Goal: Information Seeking & Learning: Learn about a topic

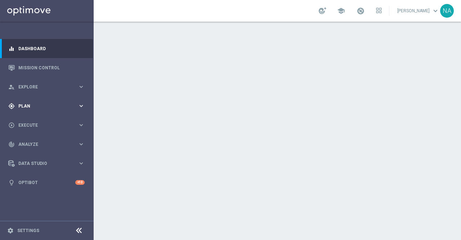
click at [28, 110] on div "gps_fixed Plan keyboard_arrow_right" at bounding box center [46, 105] width 93 height 19
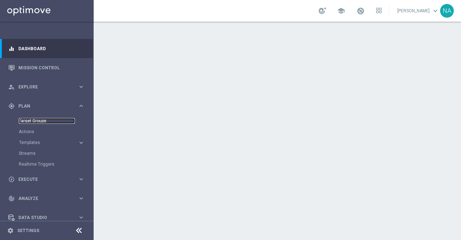
click at [37, 119] on link "Target Groups" at bounding box center [47, 121] width 56 height 6
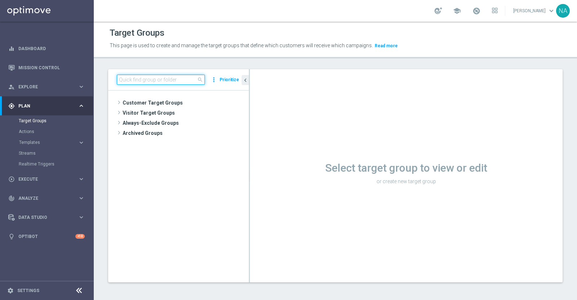
drag, startPoint x: 446, startPoint y: 3, endPoint x: 169, endPoint y: 82, distance: 287.8
click at [169, 82] on input at bounding box center [161, 80] width 88 height 10
paste input "WS Puglia 25.09.25 secondo invio"
type input "WS Puglia 25.09.25 secondo invio"
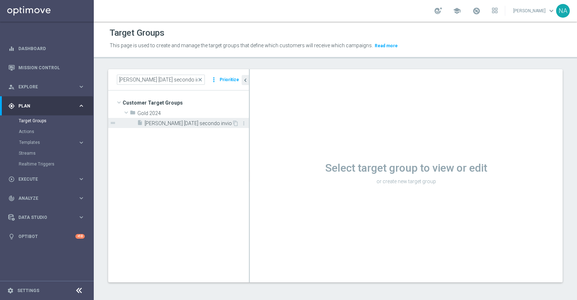
click at [169, 120] on span "WS Puglia 25.09.25 secondo invio" at bounding box center [188, 123] width 87 height 6
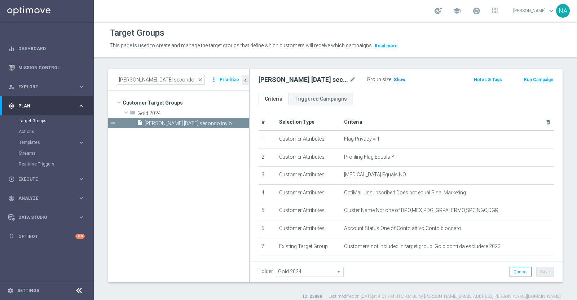
click at [399, 82] on span "Show" at bounding box center [400, 79] width 12 height 5
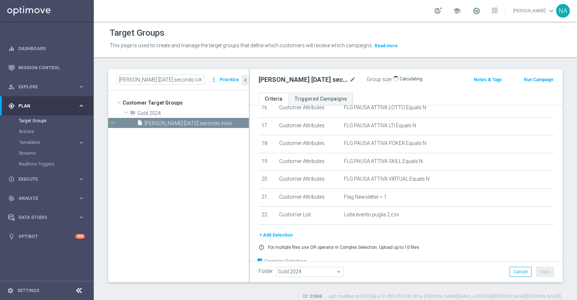
scroll to position [300, 0]
click at [402, 81] on span "3,367" at bounding box center [400, 80] width 13 height 7
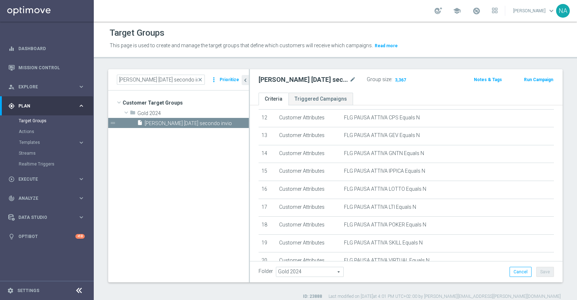
scroll to position [6, 0]
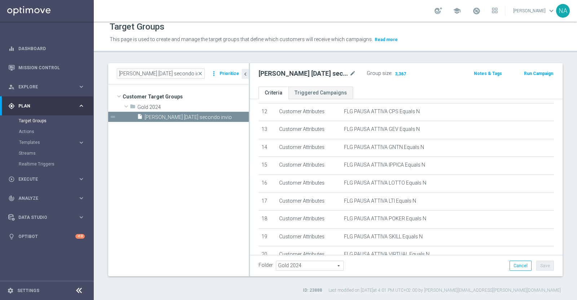
click at [400, 78] on h3 "3,367" at bounding box center [400, 75] width 15 height 10
click at [401, 74] on span "3,367" at bounding box center [400, 74] width 13 height 7
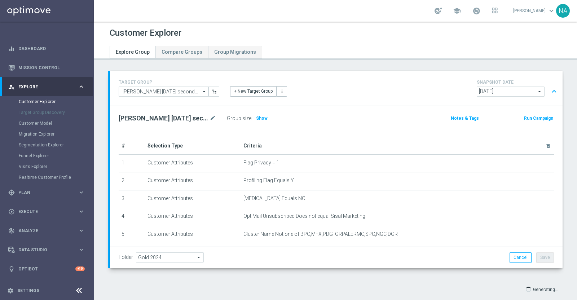
scroll to position [13, 0]
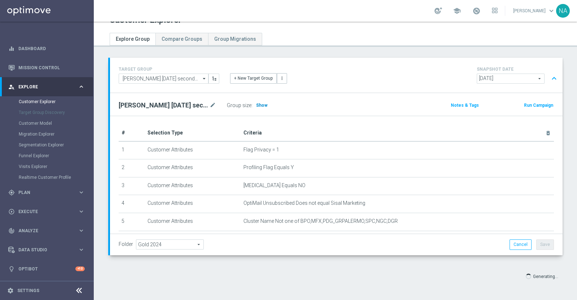
click at [264, 105] on span "Show" at bounding box center [262, 105] width 12 height 5
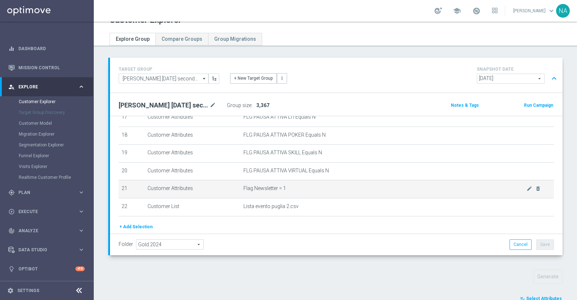
scroll to position [344, 0]
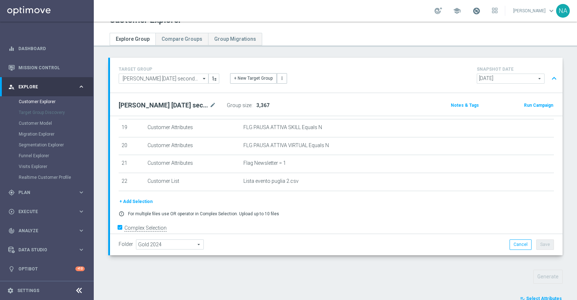
click at [480, 13] on span at bounding box center [476, 11] width 8 height 8
drag, startPoint x: 386, startPoint y: 46, endPoint x: 367, endPoint y: 57, distance: 21.8
click at [386, 46] on header "Customer Explorer Explore Group Compare Groups Group Migrations" at bounding box center [335, 28] width 483 height 38
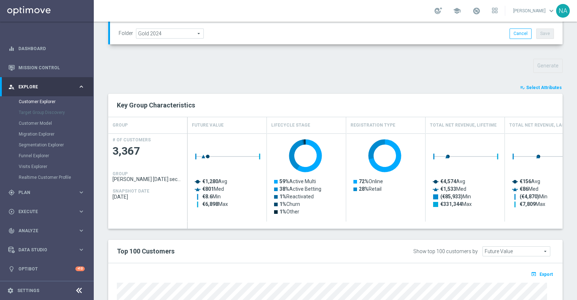
scroll to position [380, 0]
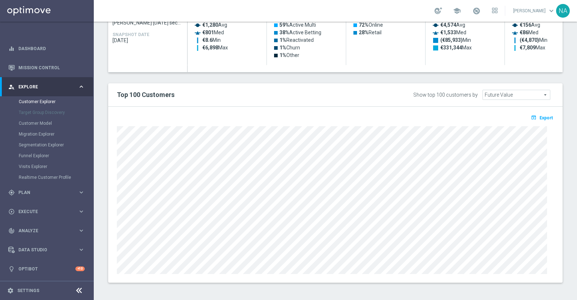
click at [532, 122] on div "open_in_browser Export" at bounding box center [335, 119] width 448 height 9
click at [539, 115] on span "Export" at bounding box center [545, 117] width 13 height 5
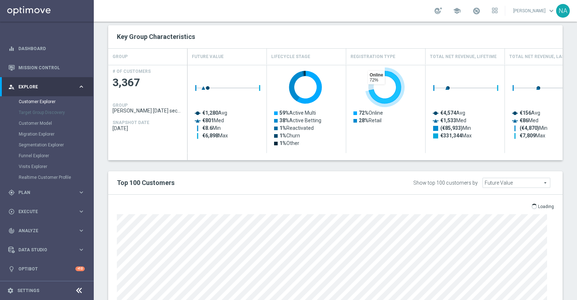
scroll to position [147, 0]
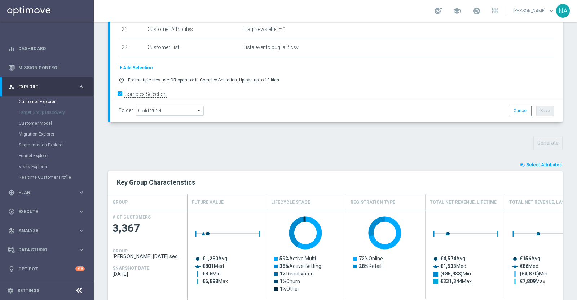
click at [543, 163] on span "Select Attributes" at bounding box center [544, 164] width 36 height 5
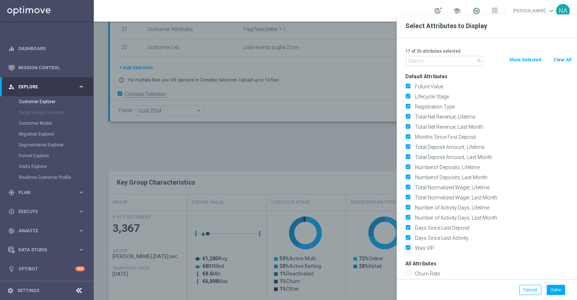
click at [562, 62] on button "Clear All" at bounding box center [562, 60] width 19 height 8
checkbox input "false"
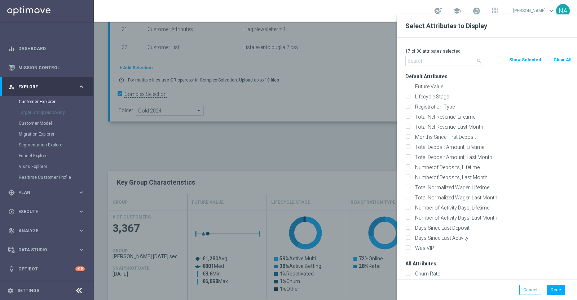
checkbox input "false"
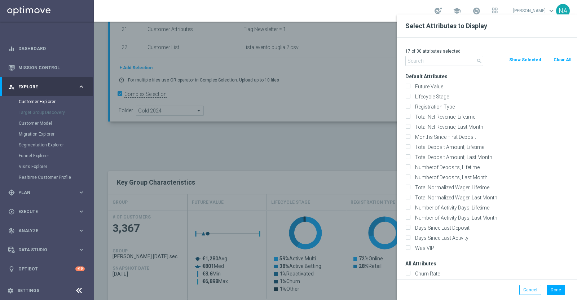
checkbox input "false"
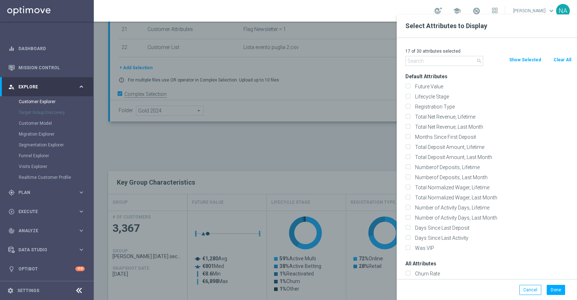
checkbox input "false"
click at [427, 62] on input "text" at bounding box center [444, 61] width 78 height 10
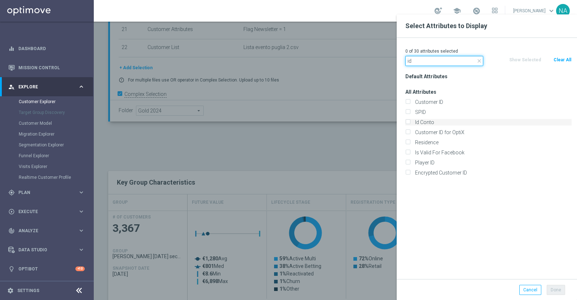
type input "id"
click at [410, 123] on input "Id Conto" at bounding box center [407, 123] width 5 height 5
checkbox input "true"
click at [551, 292] on button "Done" at bounding box center [556, 290] width 18 height 10
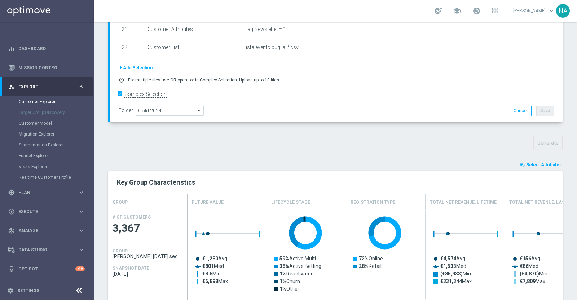
type input "Search"
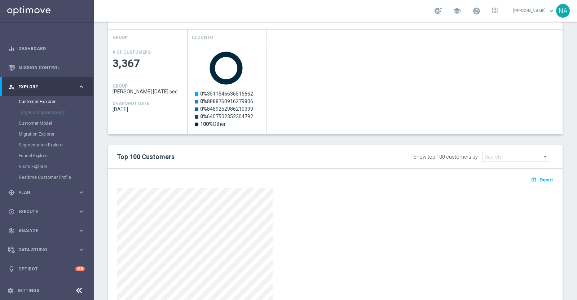
scroll to position [279, 0]
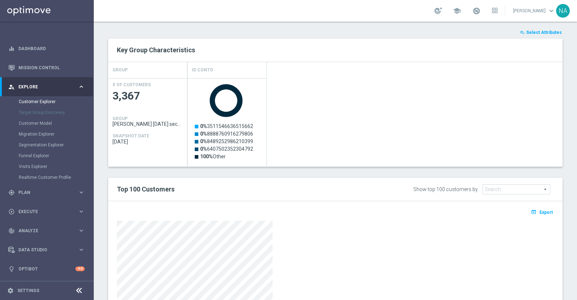
click at [535, 32] on span "Select Attributes" at bounding box center [544, 32] width 36 height 5
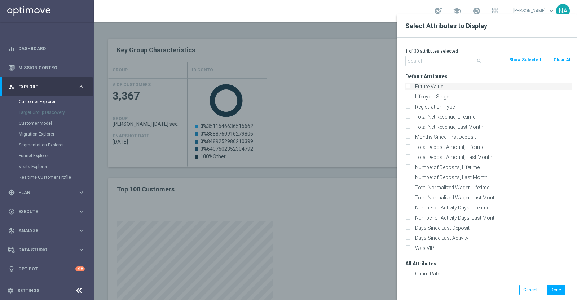
click at [408, 85] on input "Future Value" at bounding box center [407, 87] width 5 height 5
checkbox input "true"
click at [527, 61] on button "Show Selected" at bounding box center [524, 60] width 33 height 8
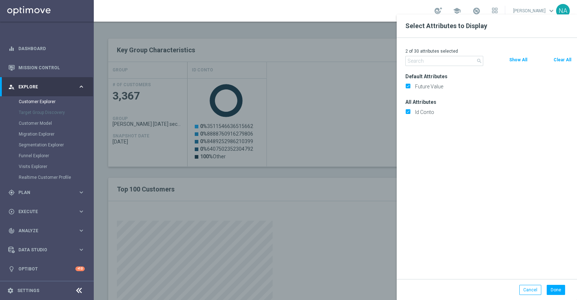
click at [518, 65] on div "search Clear All Show All" at bounding box center [488, 61] width 177 height 10
click at [518, 59] on button "Show All" at bounding box center [517, 60] width 19 height 8
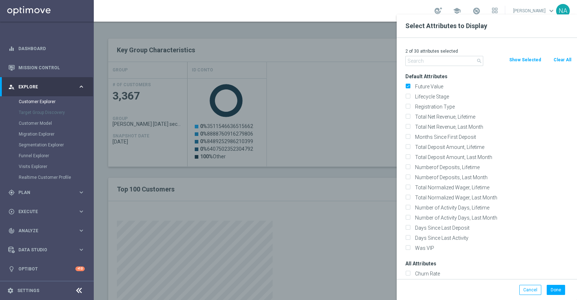
click at [568, 64] on div "search Clear All Show Selected" at bounding box center [488, 61] width 177 height 10
click at [417, 168] on label "Numberof Deposits, Lifetime" at bounding box center [491, 167] width 159 height 6
click at [410, 168] on input "Numberof Deposits, Lifetime" at bounding box center [407, 168] width 5 height 5
checkbox input "true"
click at [547, 289] on button "Done" at bounding box center [556, 290] width 18 height 10
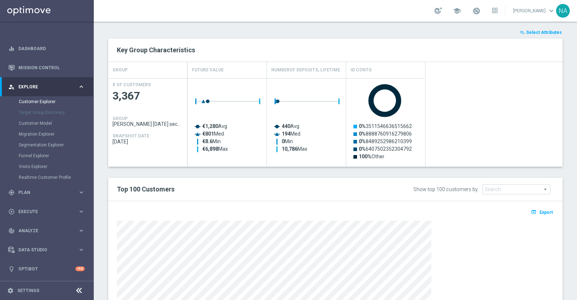
scroll to position [373, 0]
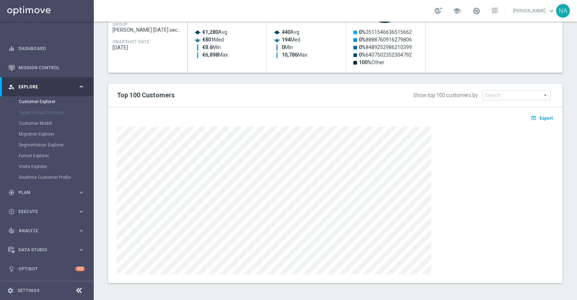
click at [261, 102] on div "Top 100 Customers Show top 100 customers by Future Value Search arrow_drop_down…" at bounding box center [335, 95] width 454 height 23
click at [539, 116] on span "Export" at bounding box center [545, 118] width 13 height 5
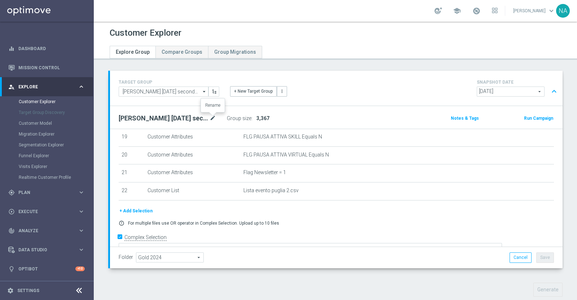
click at [212, 119] on icon "mode_edit" at bounding box center [212, 118] width 6 height 9
click at [45, 68] on link "Mission Control" at bounding box center [51, 67] width 66 height 19
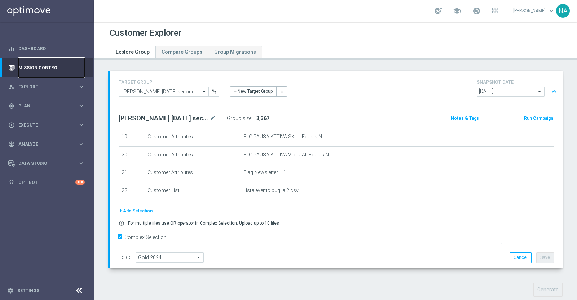
click at [37, 67] on link "Mission Control" at bounding box center [51, 67] width 66 height 19
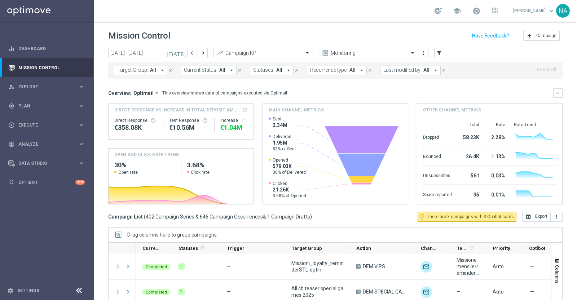
click at [432, 70] on icon "arrow_drop_down" at bounding box center [435, 70] width 6 height 6
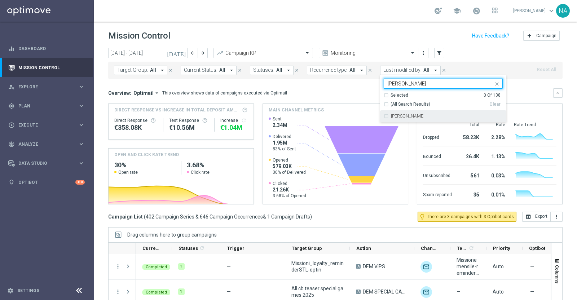
click at [404, 117] on label "Valentina Pilato" at bounding box center [408, 116] width 34 height 4
type input "pilato"
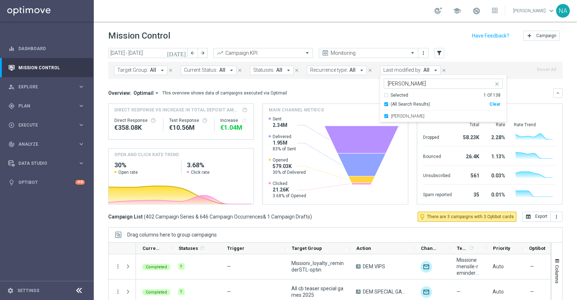
click at [341, 86] on mini-dashboard "Overview: Optimail arrow_drop_down This overview shows data of campaigns execut…" at bounding box center [335, 145] width 454 height 133
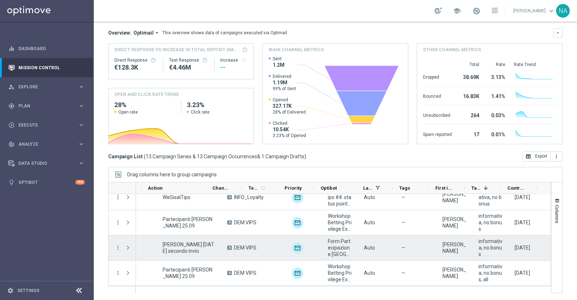
scroll to position [0, 207]
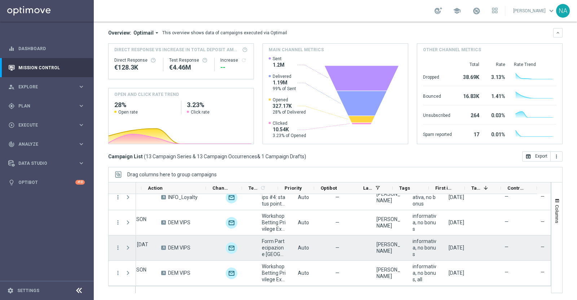
click at [504, 248] on label "—" at bounding box center [506, 247] width 4 height 6
